Goal: Task Accomplishment & Management: Manage account settings

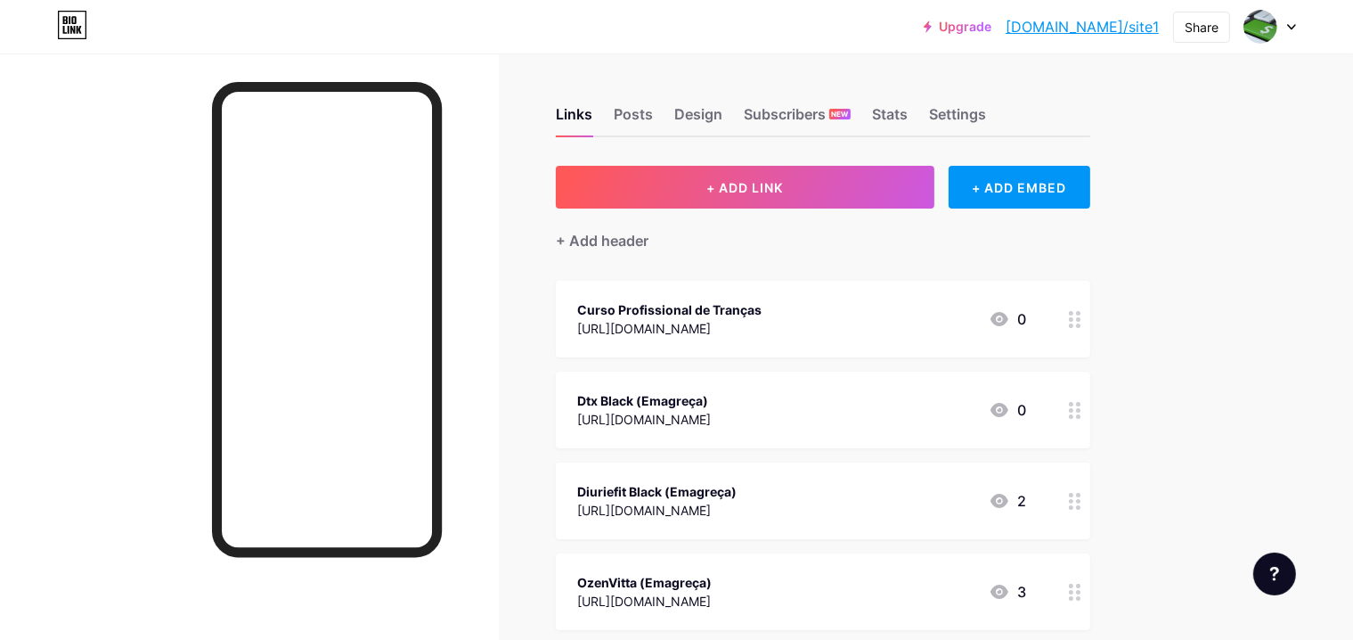
click at [762, 306] on div "Curso Profissional de Tranças" at bounding box center [669, 309] width 184 height 19
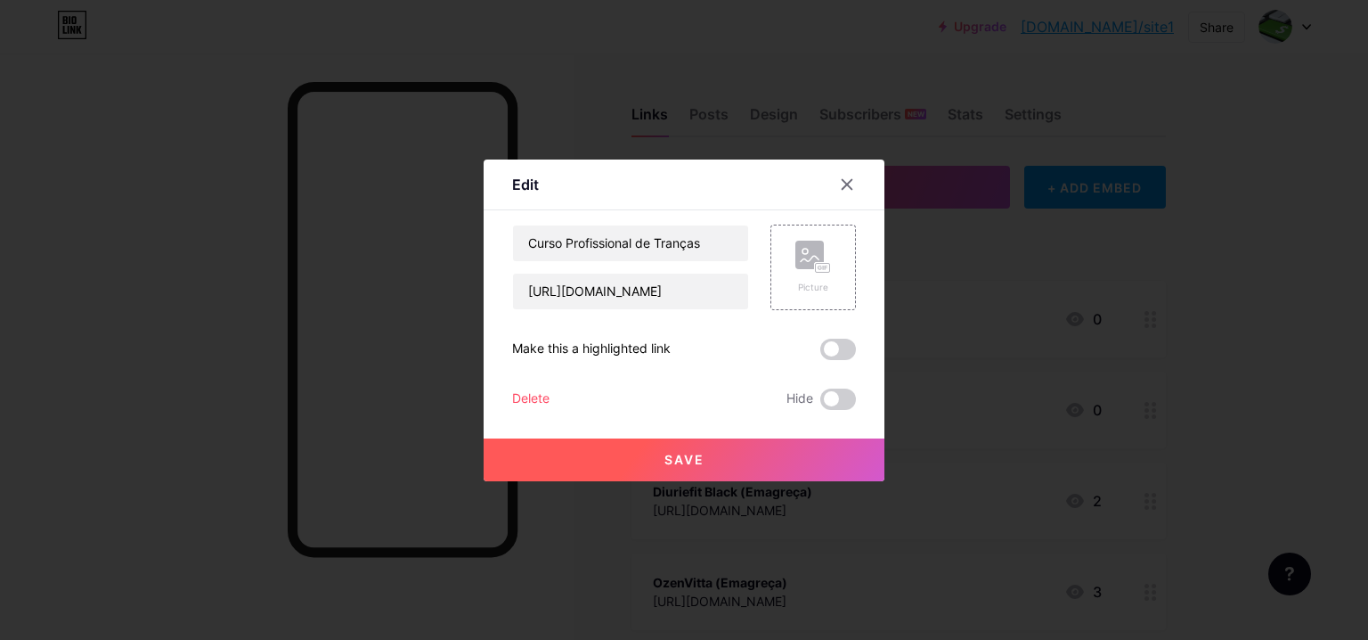
click at [517, 398] on div "Delete" at bounding box center [530, 398] width 37 height 21
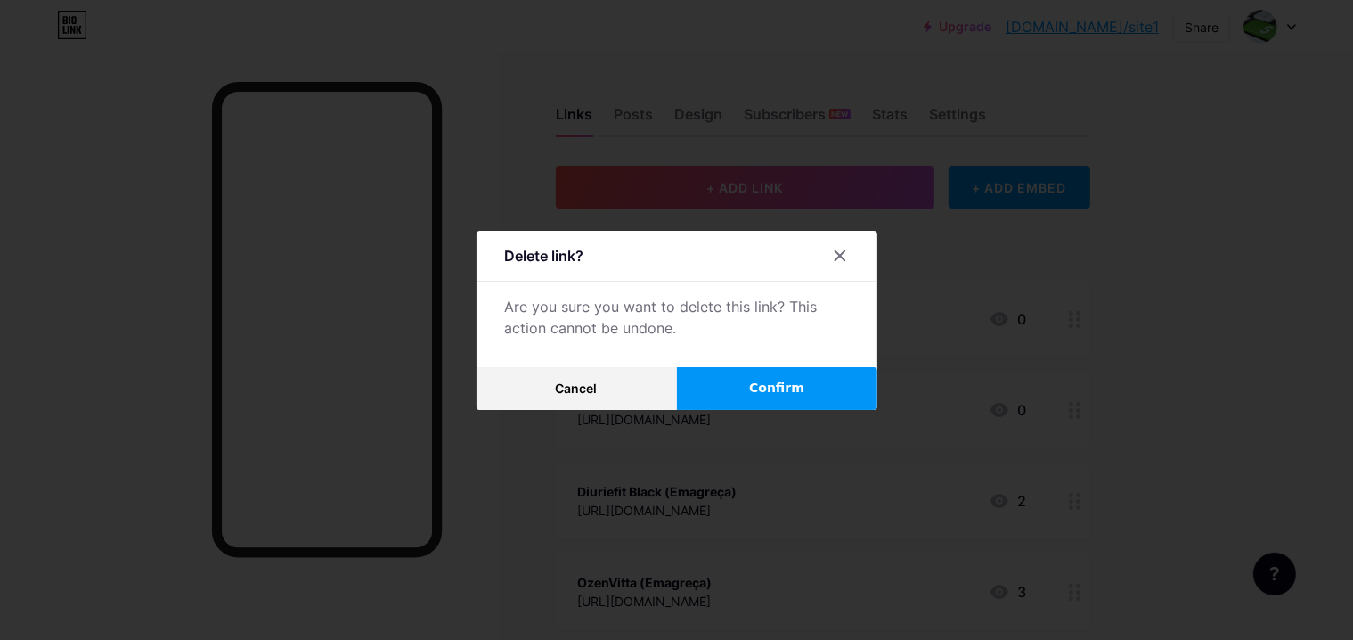
click at [730, 387] on button "Confirm" at bounding box center [777, 388] width 200 height 43
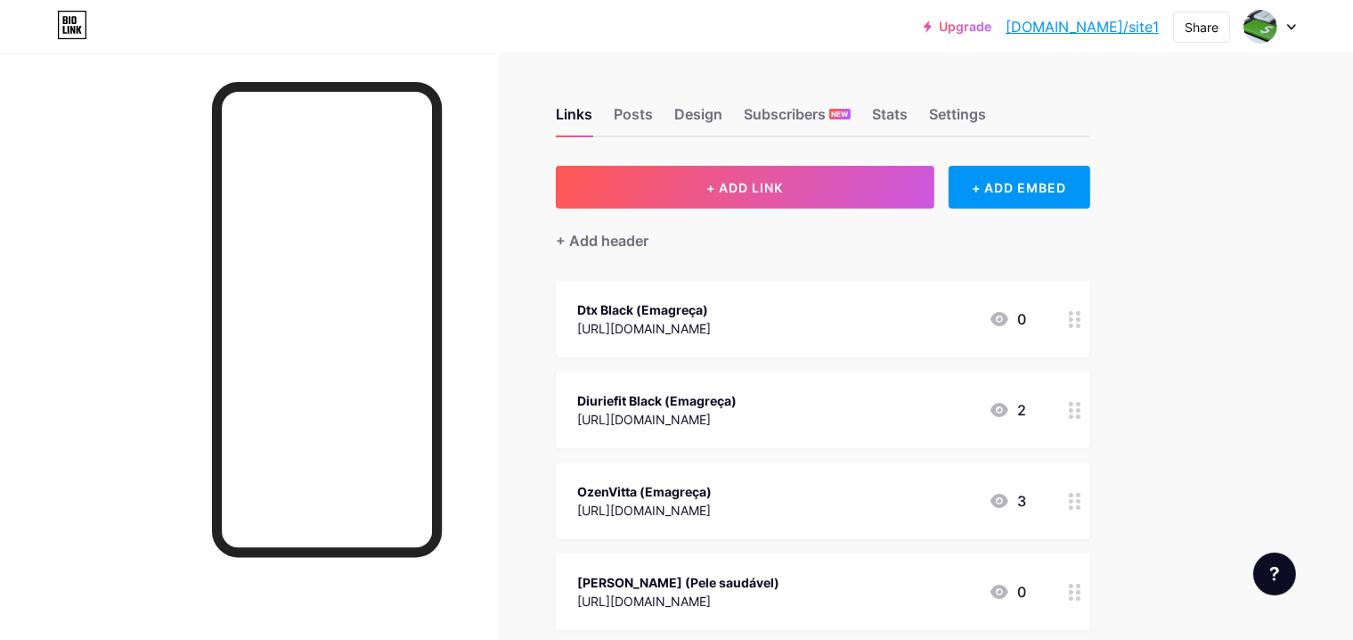
click at [1291, 27] on icon at bounding box center [1291, 27] width 7 height 4
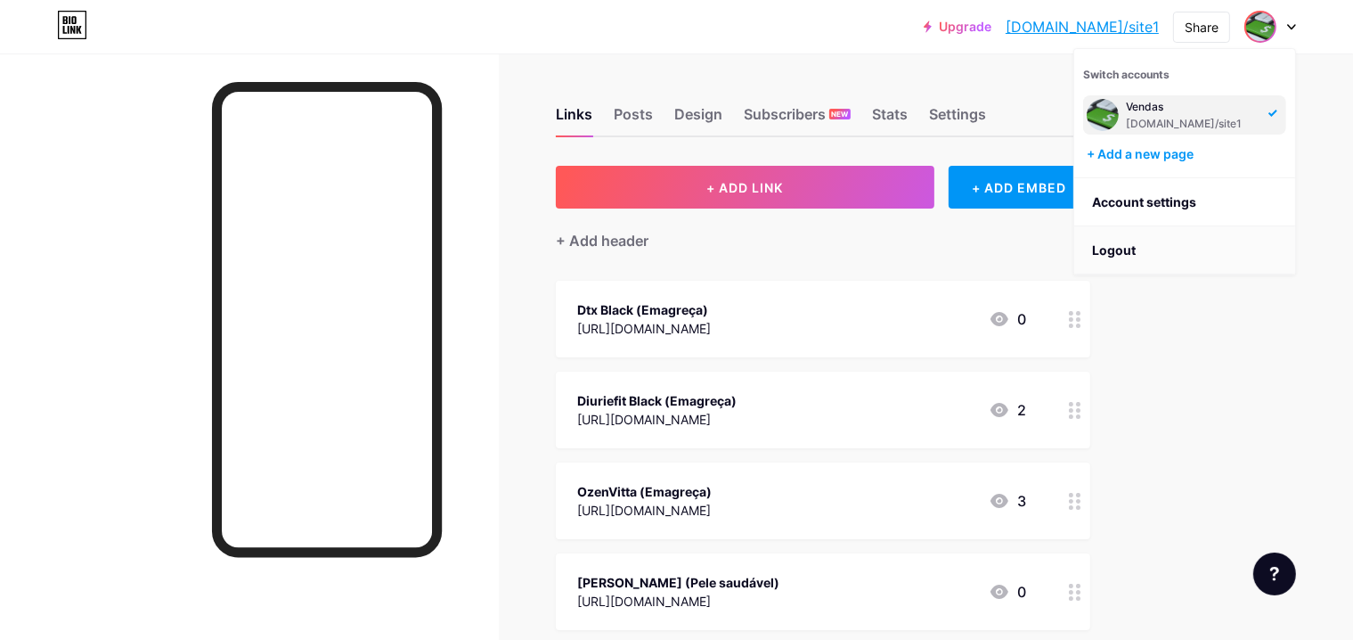
click at [1270, 248] on li "Logout" at bounding box center [1184, 250] width 221 height 48
